Goal: Task Accomplishment & Management: Use online tool/utility

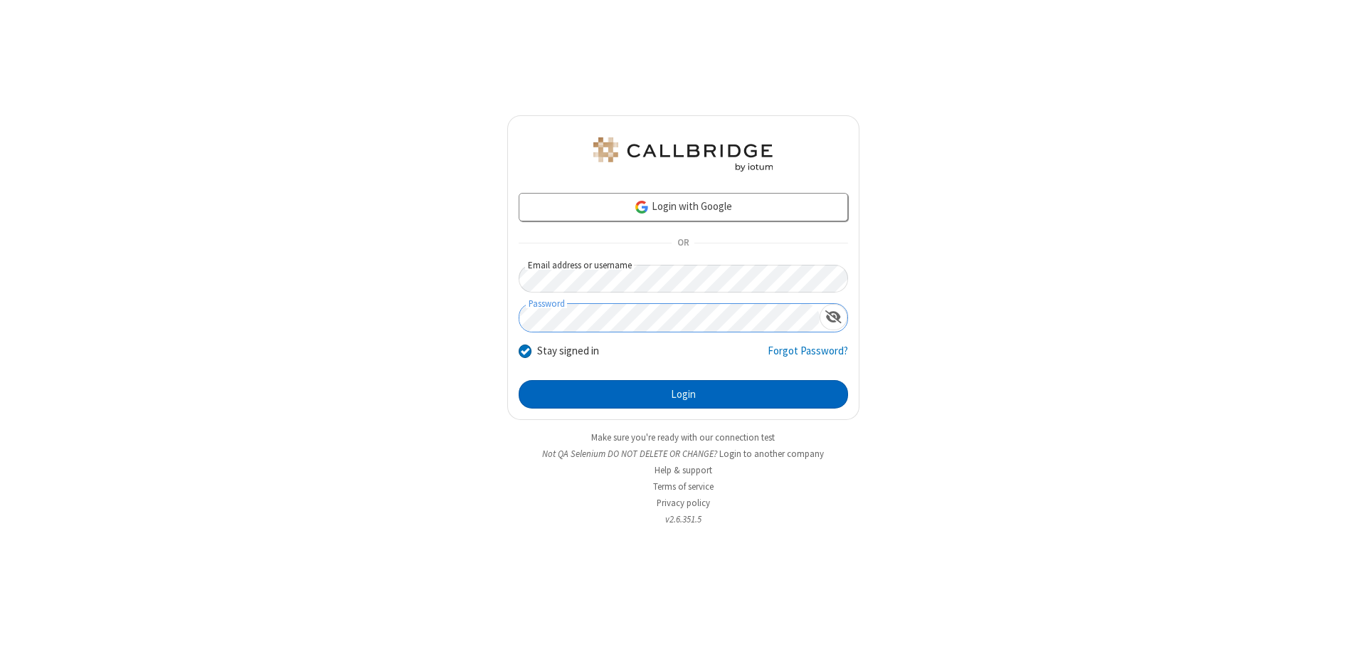
click at [683, 394] on button "Login" at bounding box center [683, 394] width 329 height 28
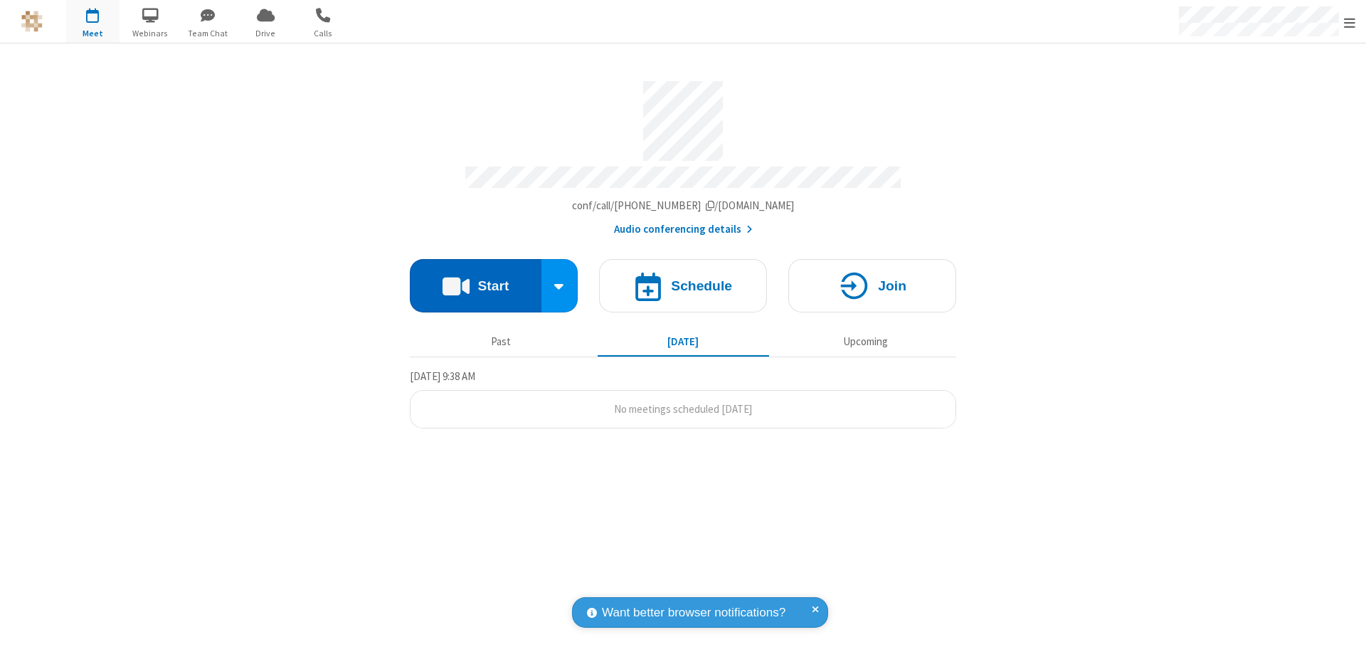
click at [475, 279] on button "Start" at bounding box center [476, 285] width 132 height 53
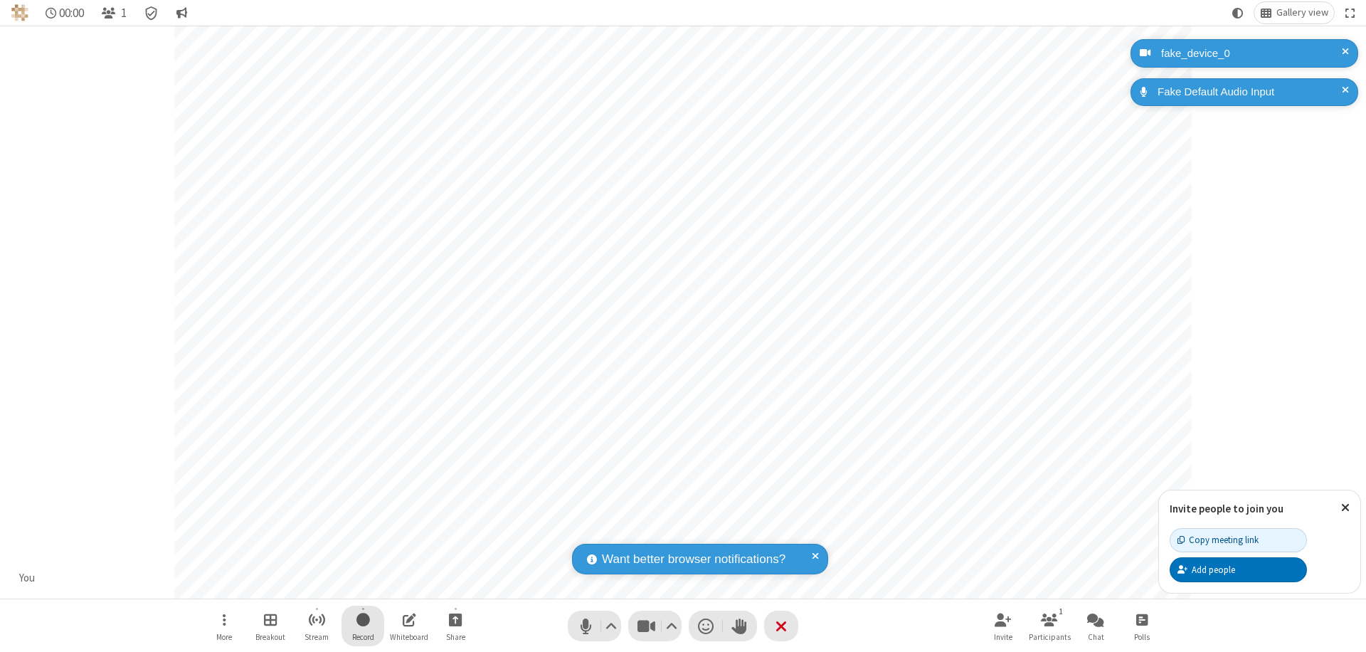
click at [363, 625] on span "Start recording" at bounding box center [363, 619] width 14 height 18
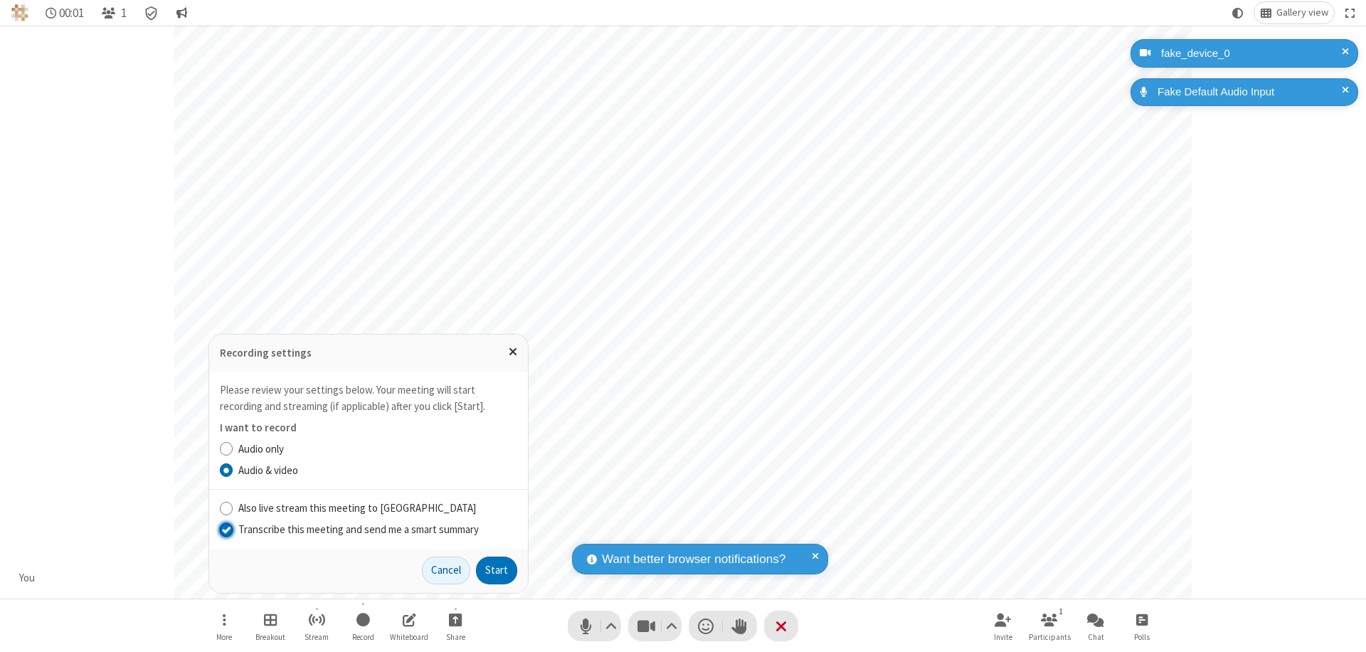
click at [225, 529] on input "Transcribe this meeting and send me a smart summary" at bounding box center [227, 528] width 14 height 15
click at [497, 570] on button "Start" at bounding box center [496, 570] width 41 height 28
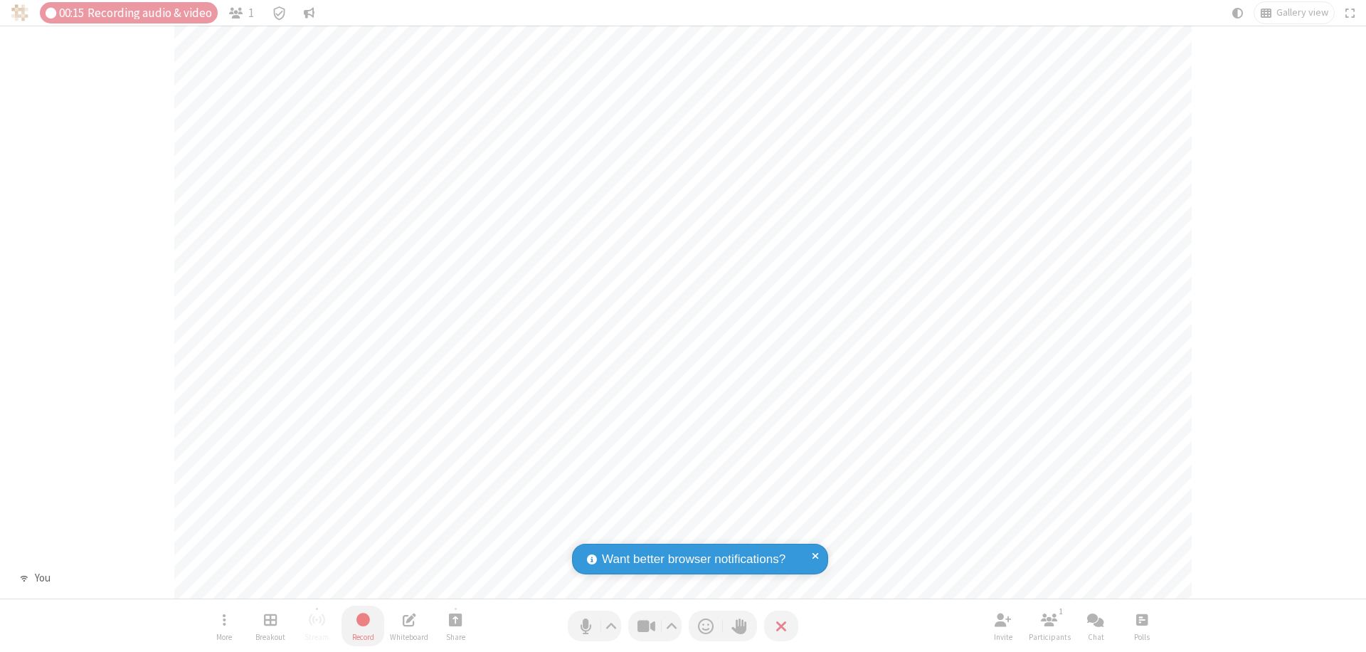
click at [363, 625] on span "Stop recording" at bounding box center [363, 619] width 16 height 18
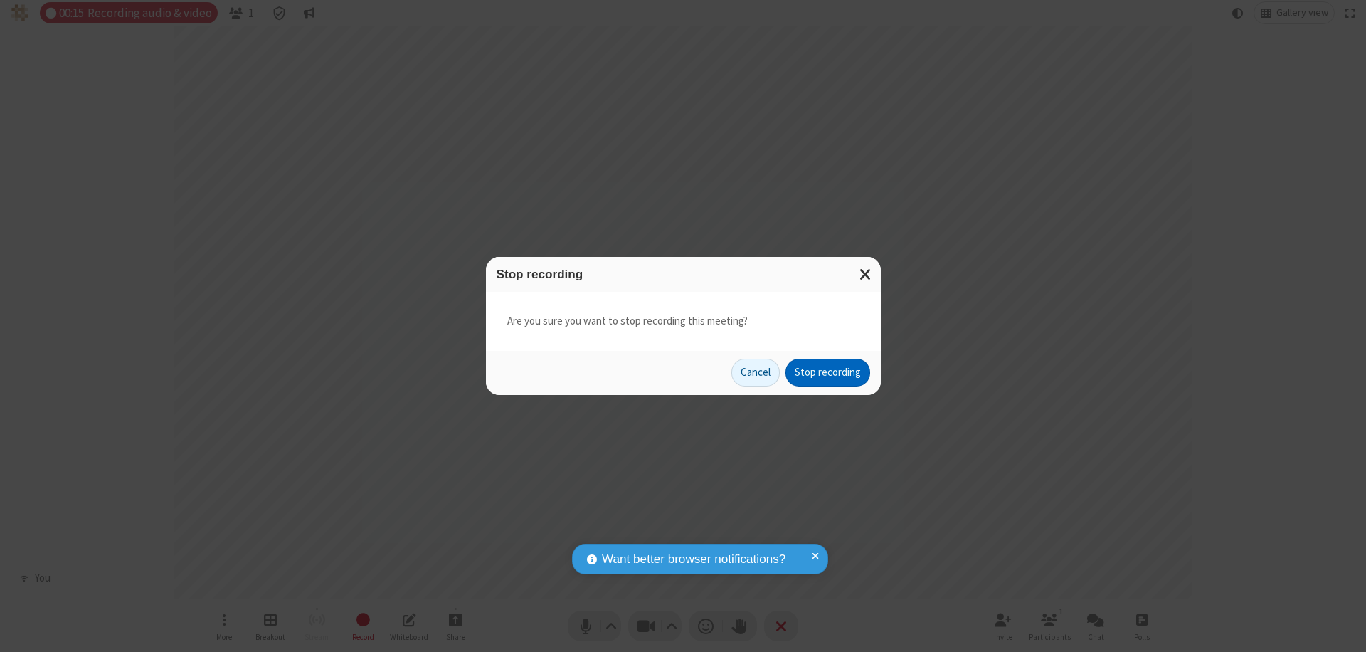
click at [827, 372] on button "Stop recording" at bounding box center [827, 373] width 85 height 28
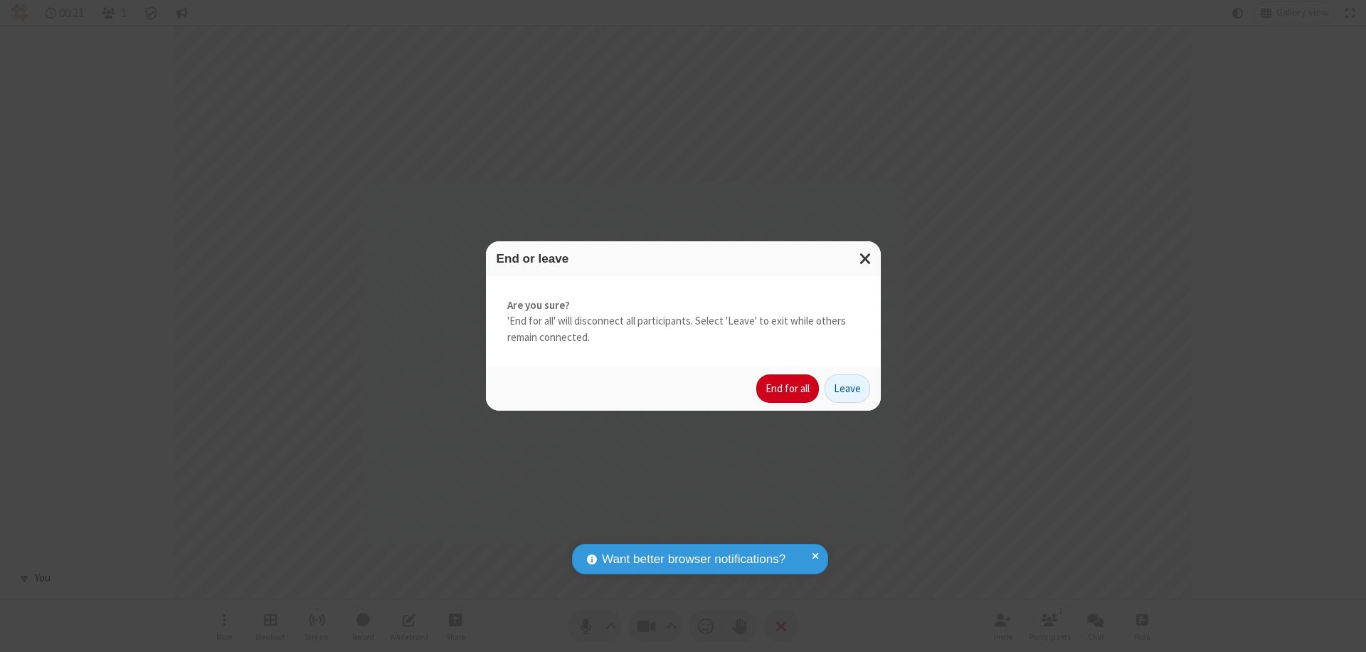
click at [788, 388] on button "End for all" at bounding box center [787, 388] width 63 height 28
